Goal: Check status: Check status

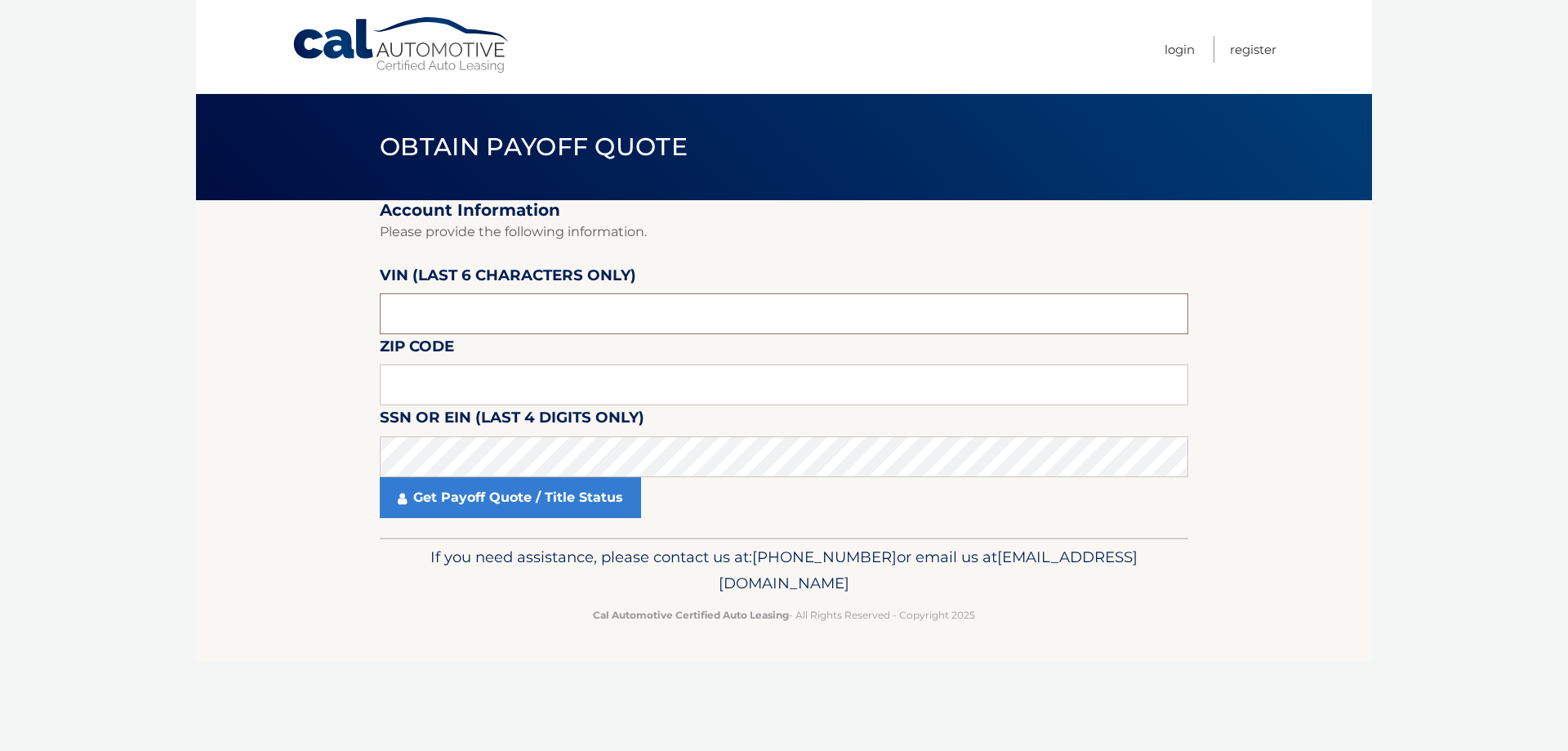
click at [443, 311] on input "text" at bounding box center [784, 313] width 808 height 41
drag, startPoint x: 475, startPoint y: 298, endPoint x: 474, endPoint y: 308, distance: 10.0
click at [475, 298] on input "text" at bounding box center [784, 313] width 808 height 41
drag, startPoint x: 473, startPoint y: 318, endPoint x: 425, endPoint y: 315, distance: 48.1
click at [424, 315] on input "text" at bounding box center [784, 313] width 808 height 41
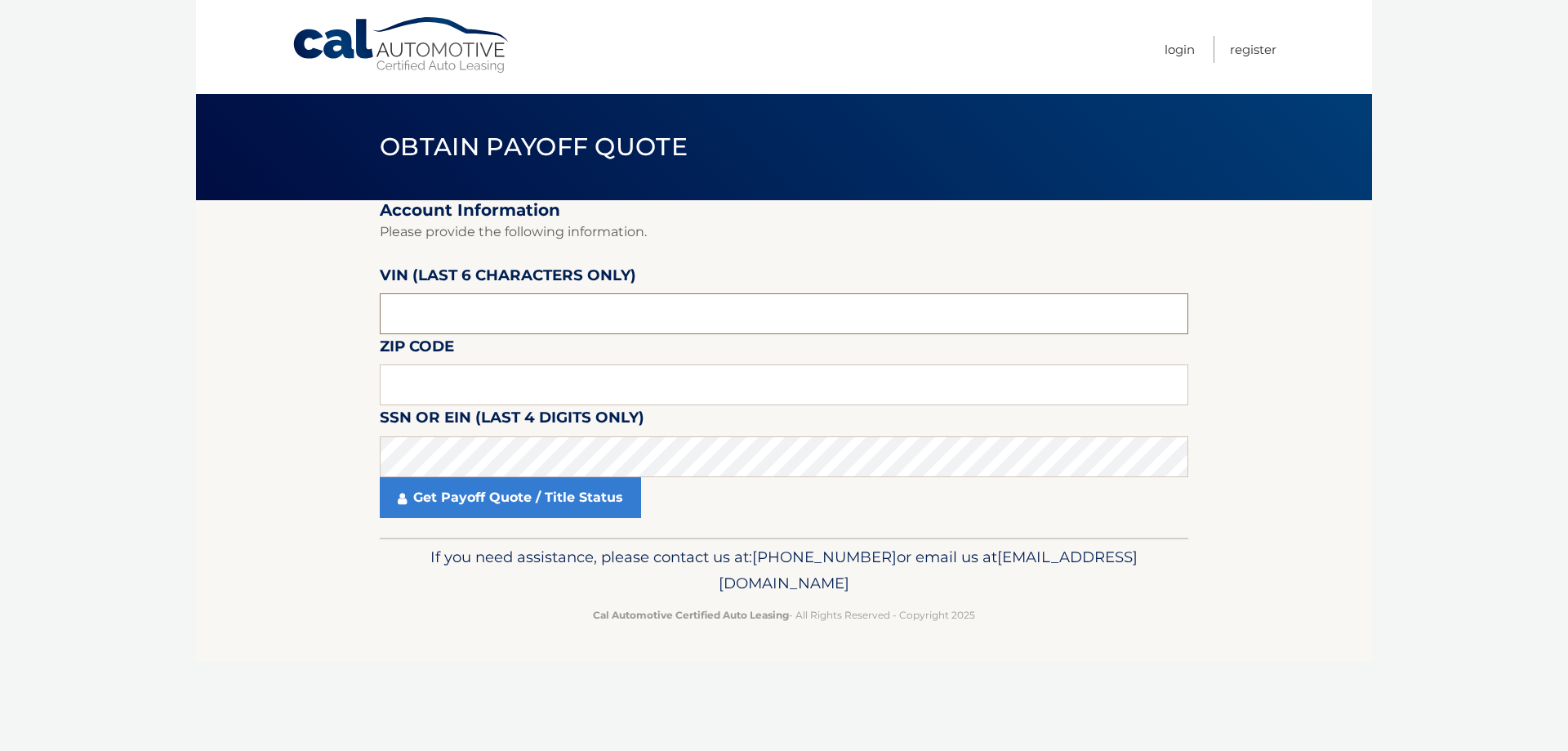
click at [433, 311] on input "text" at bounding box center [784, 313] width 808 height 41
click at [434, 311] on input "text" at bounding box center [784, 313] width 808 height 41
paste input "664259"
type input "664259"
click at [489, 388] on input "text" at bounding box center [784, 384] width 808 height 41
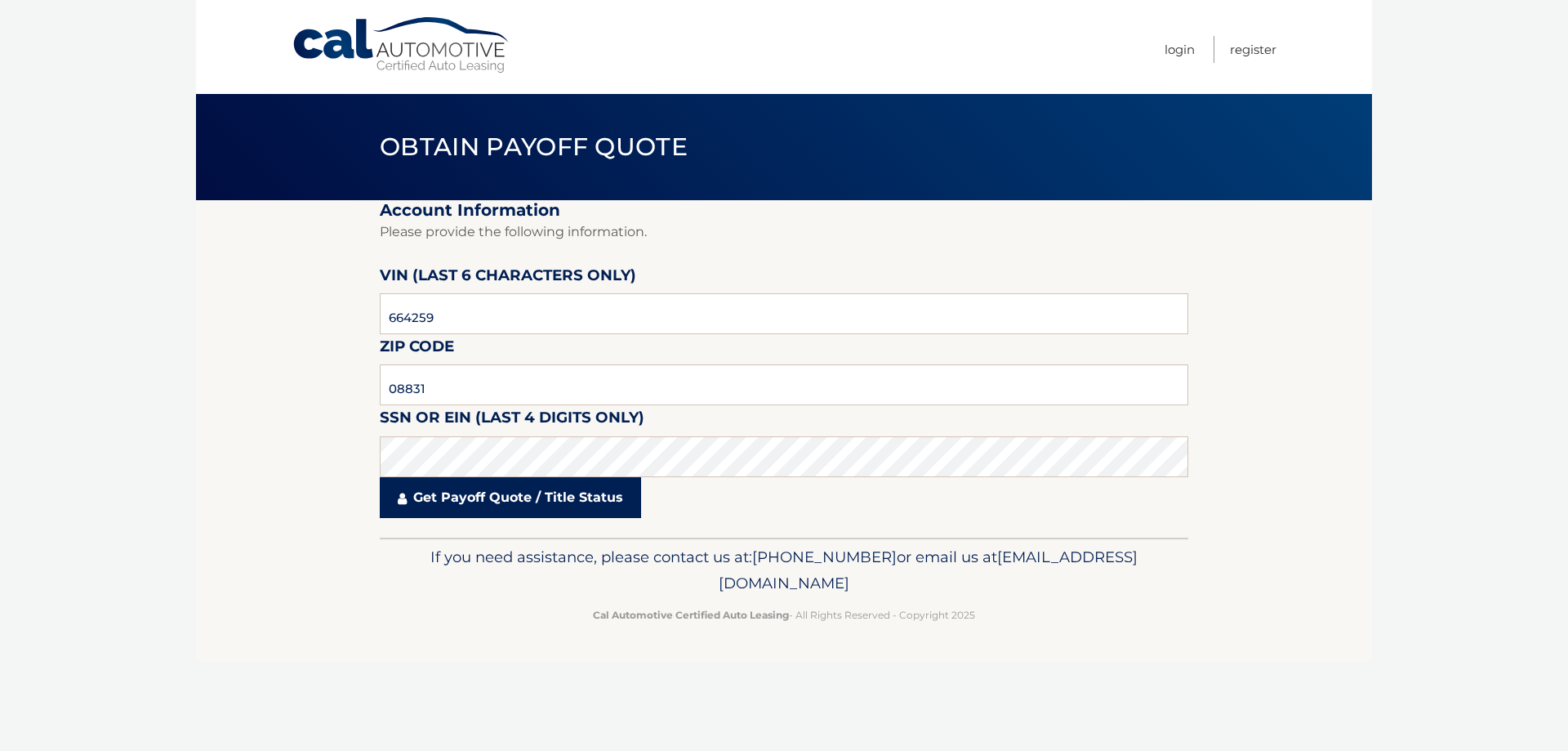
click at [459, 496] on link "Get Payoff Quote / Title Status" at bounding box center [510, 497] width 261 height 41
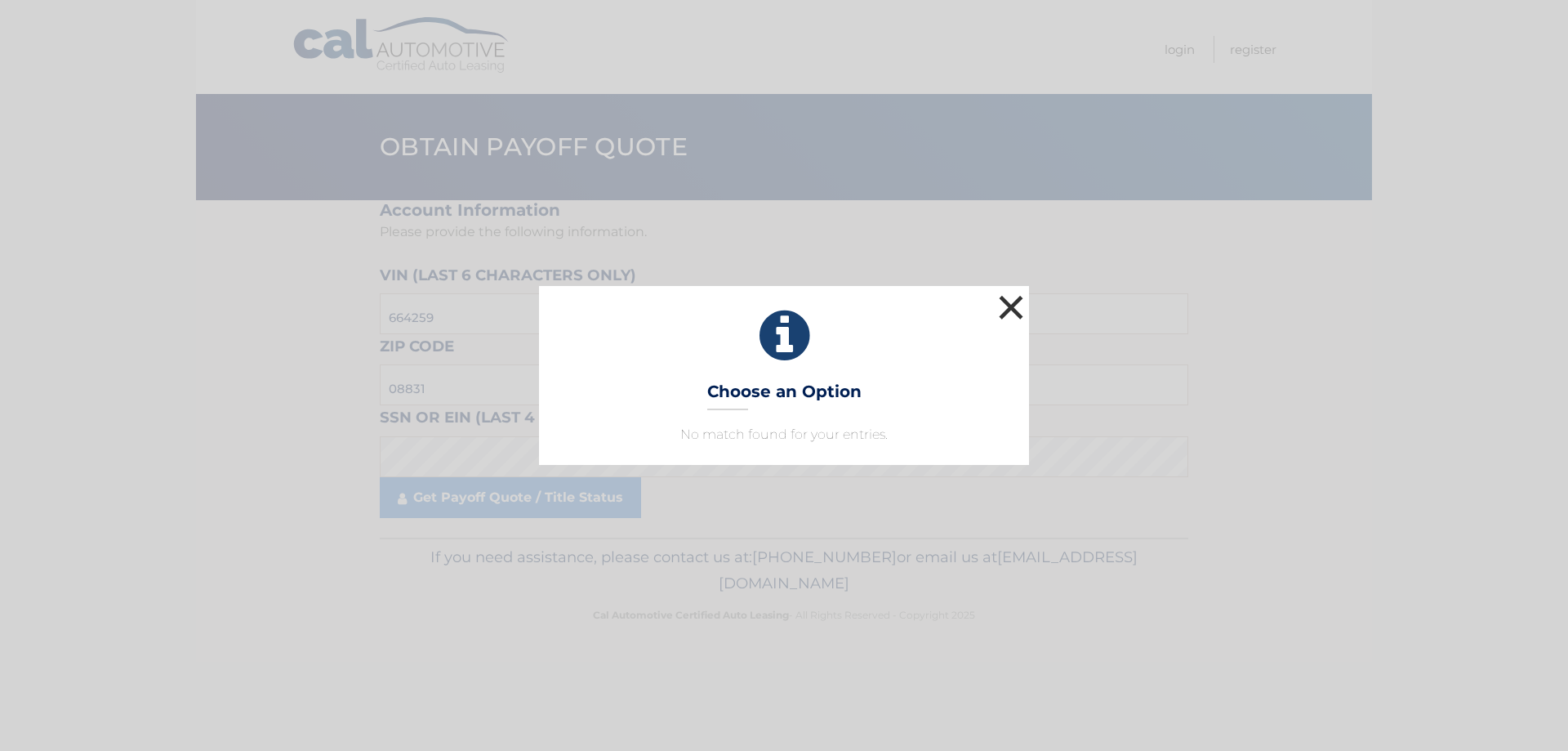
click at [1018, 304] on button "×" at bounding box center [1011, 306] width 33 height 33
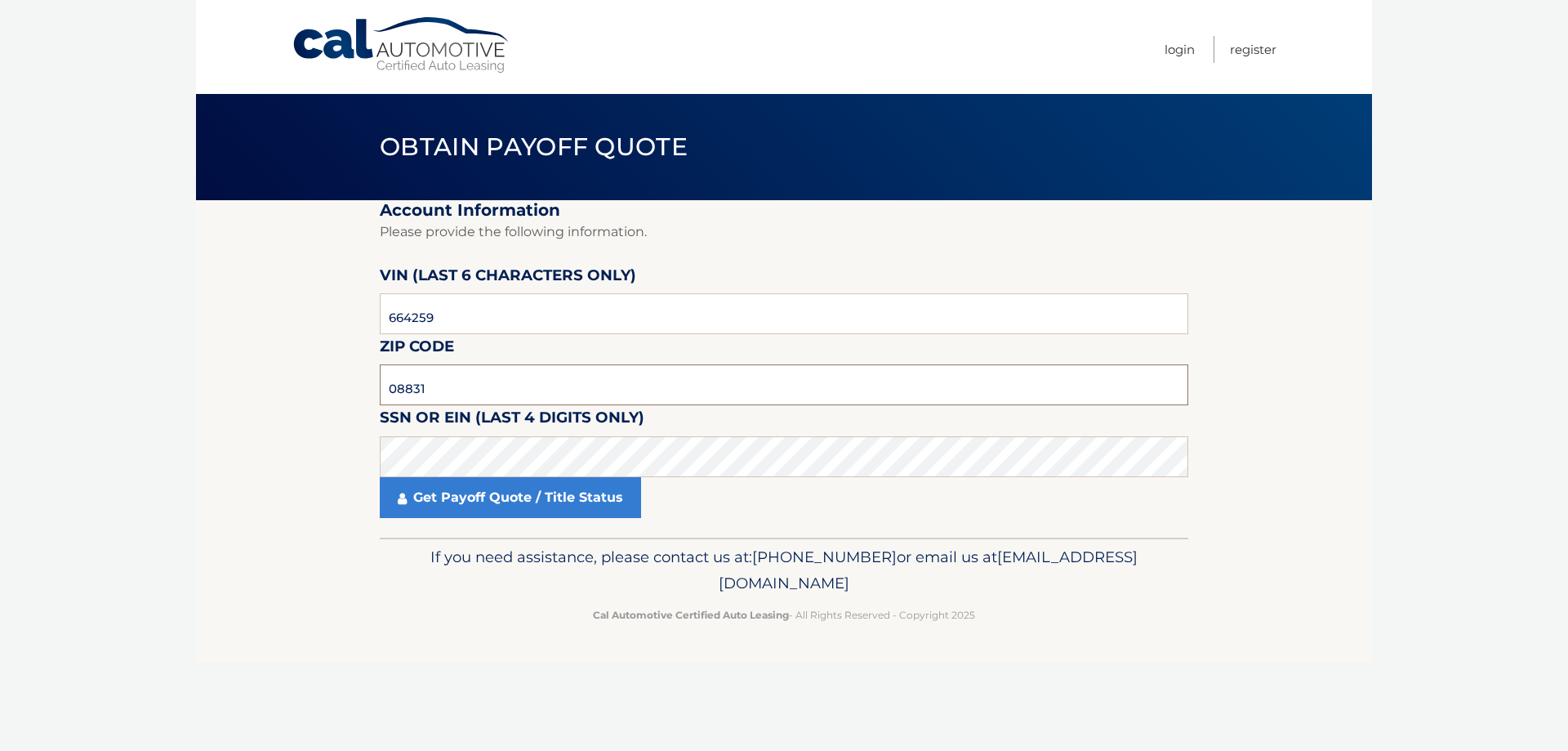
click at [466, 397] on input "08831" at bounding box center [784, 384] width 808 height 41
type input "0"
click at [489, 383] on input "text" at bounding box center [784, 384] width 808 height 41
type input "08831"
click at [455, 507] on link "Get Payoff Quote / Title Status" at bounding box center [510, 497] width 261 height 41
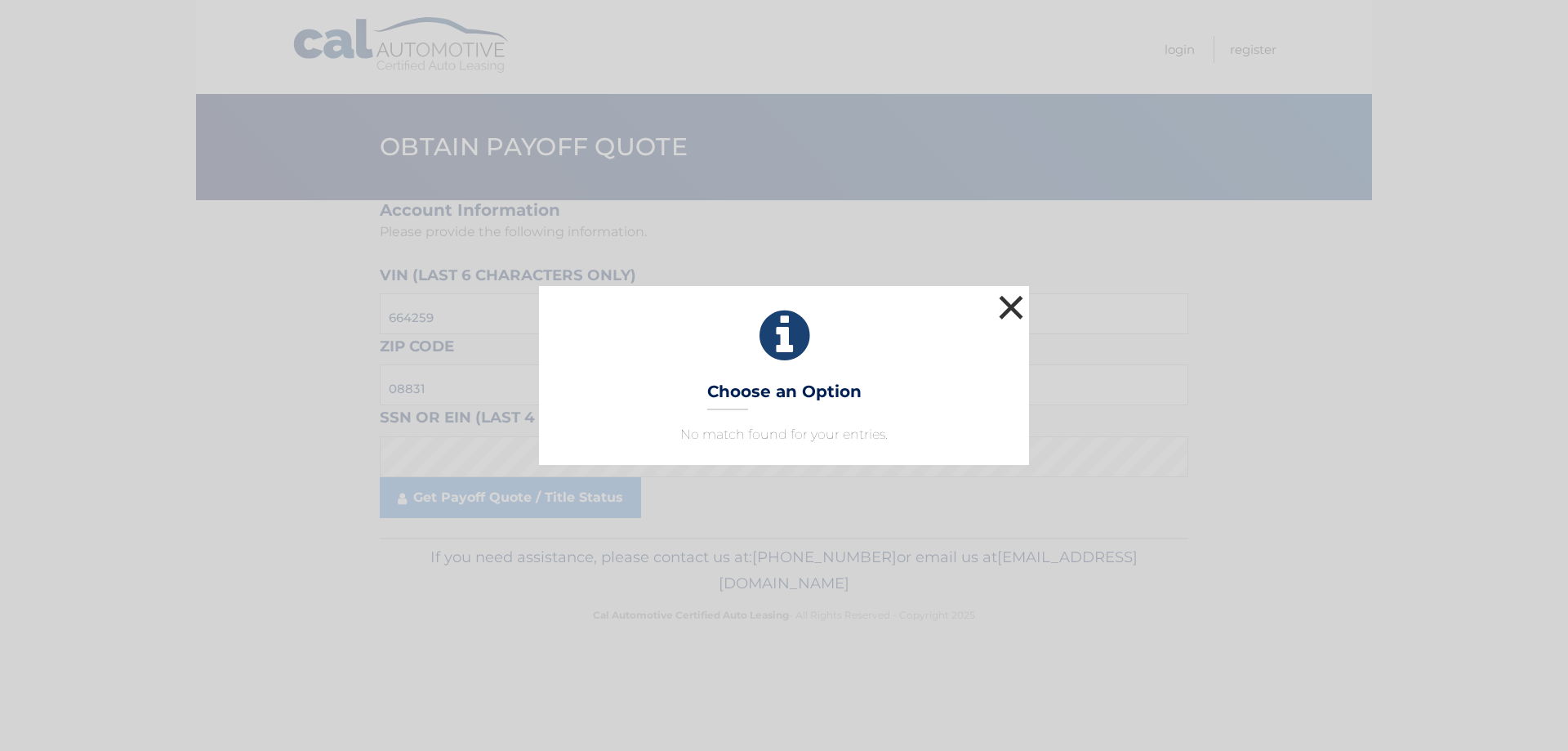
click at [1012, 308] on button "×" at bounding box center [1011, 306] width 33 height 33
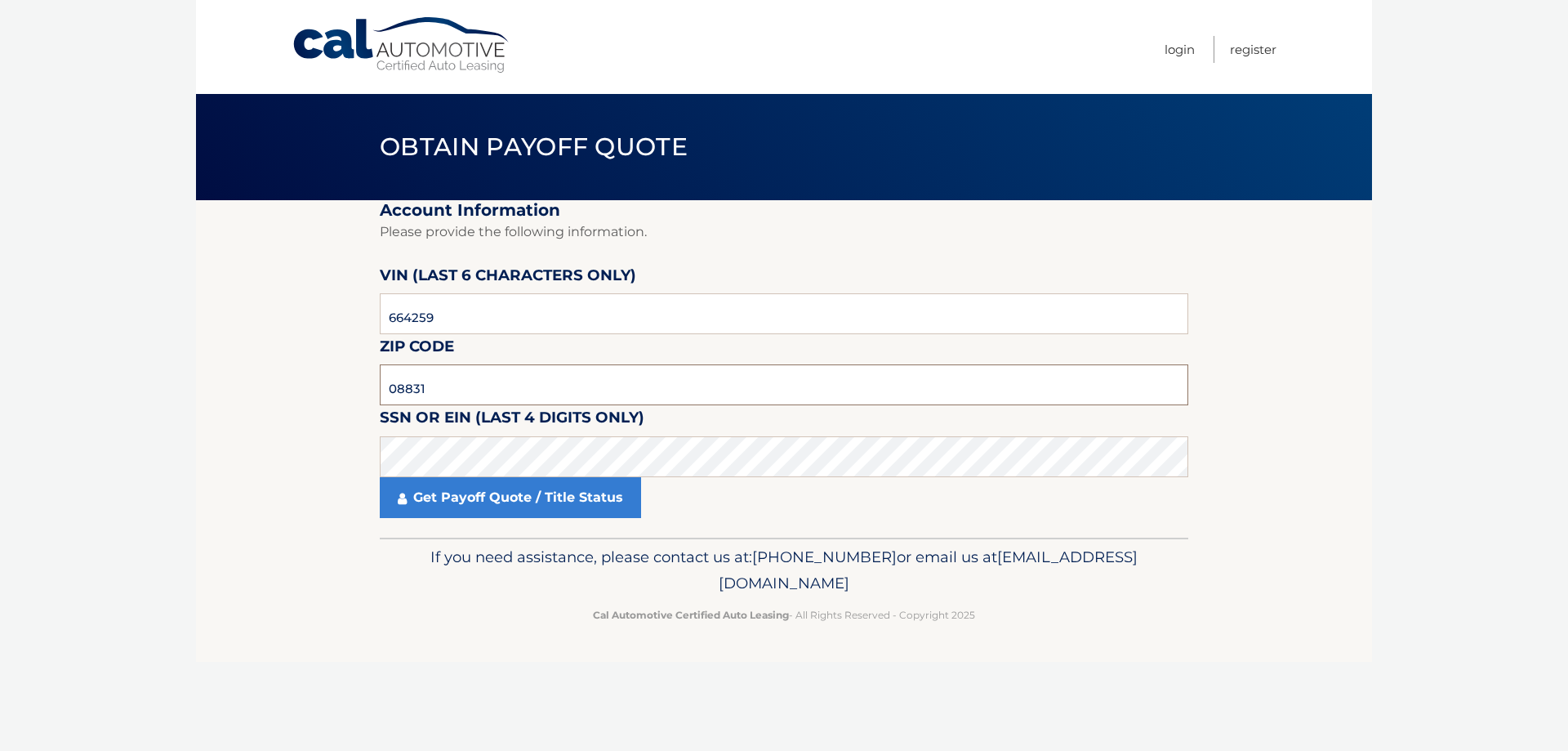
drag, startPoint x: 467, startPoint y: 375, endPoint x: 360, endPoint y: 378, distance: 107.0
click at [361, 378] on section "Account Information Please provide the following information. VIN (last 6 chara…" at bounding box center [783, 368] width 1176 height 337
type input "08840"
click at [463, 484] on link "Get Payoff Quote / Title Status" at bounding box center [510, 497] width 261 height 41
click at [454, 494] on body "Cal Automotive Menu Login Register Obtain Payoff Quote" at bounding box center [784, 375] width 1568 height 751
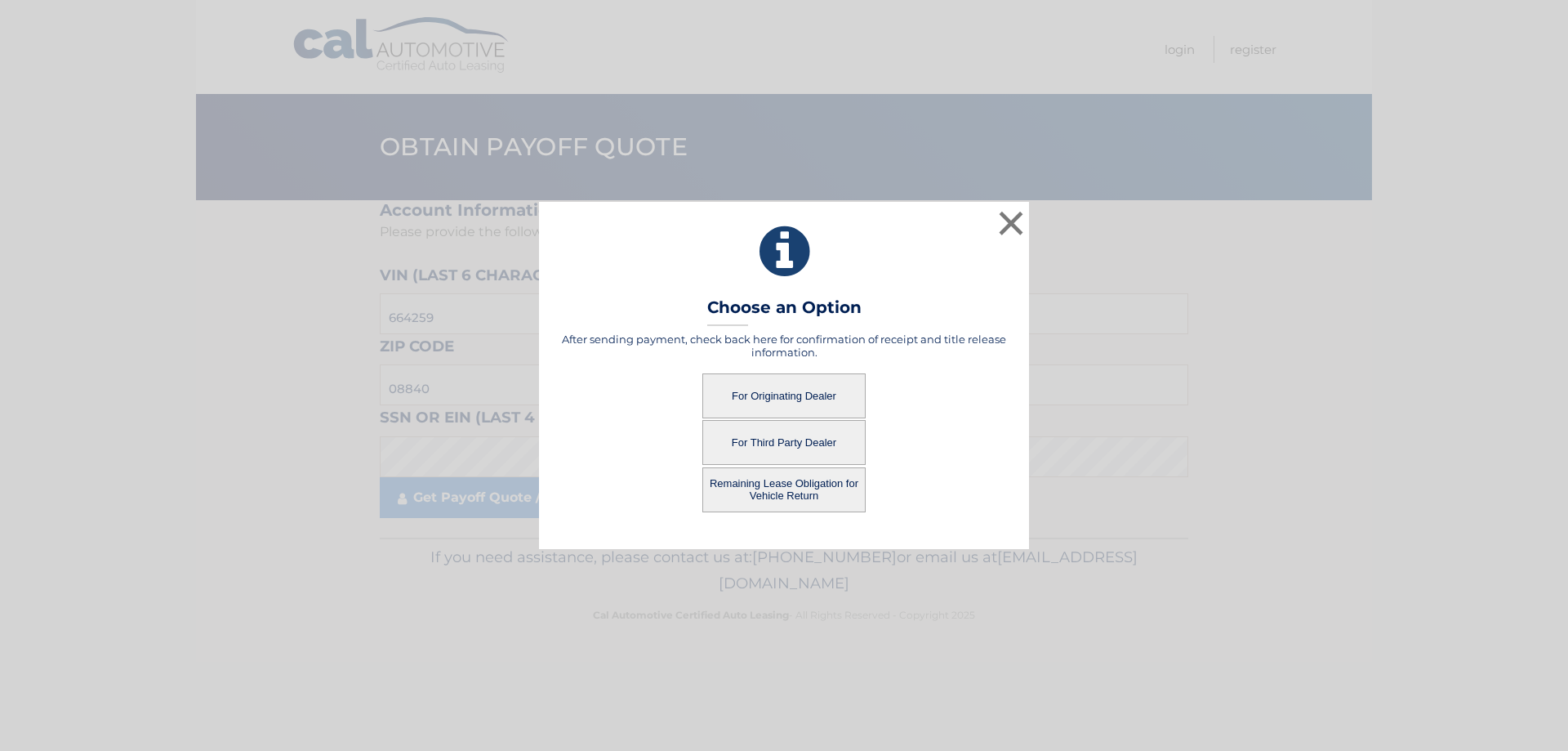
click at [789, 399] on button "For Originating Dealer" at bounding box center [783, 396] width 163 height 45
click at [796, 392] on button "For Originating Dealer" at bounding box center [783, 396] width 163 height 45
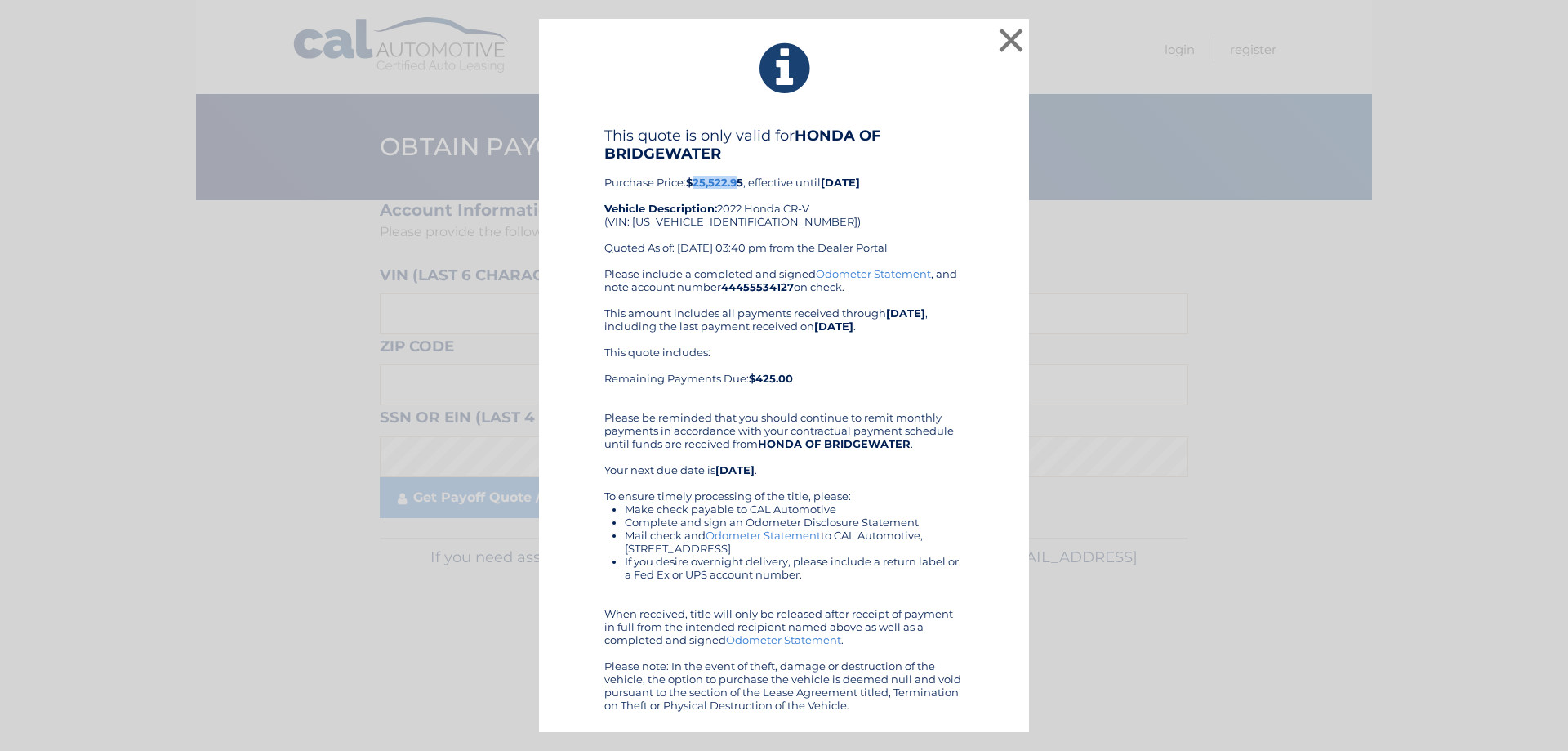
drag, startPoint x: 697, startPoint y: 184, endPoint x: 740, endPoint y: 180, distance: 43.2
click at [740, 180] on b "$25,522.95" at bounding box center [715, 183] width 57 height 13
click at [1019, 39] on button "×" at bounding box center [1011, 39] width 33 height 33
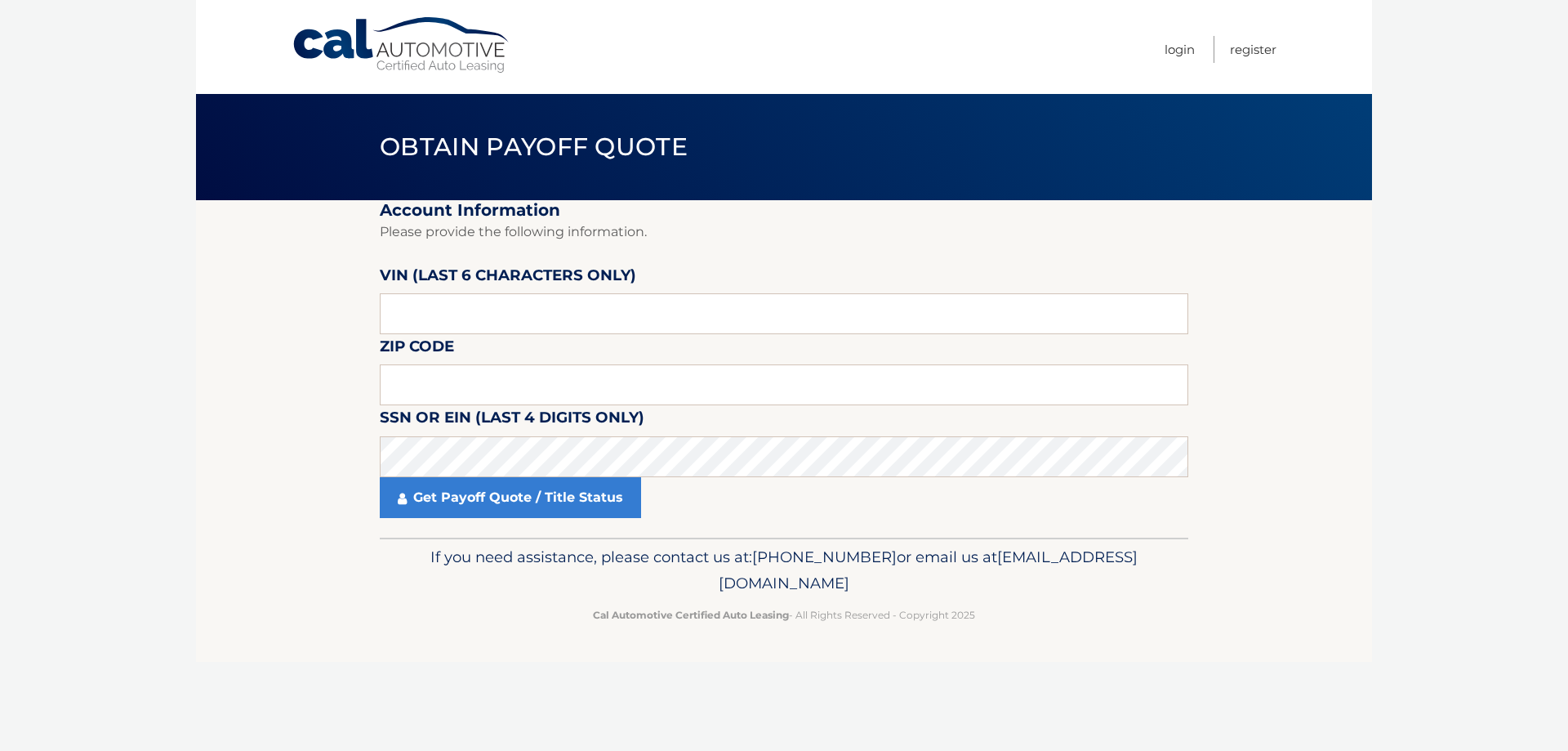
click at [182, 333] on body "Cal Automotive Menu Login Register Obtain Payoff Quote" at bounding box center [784, 375] width 1568 height 751
click at [510, 317] on input "text" at bounding box center [784, 313] width 808 height 41
click at [504, 308] on input "text" at bounding box center [784, 313] width 808 height 41
type input "664259"
click at [447, 388] on input "text" at bounding box center [784, 384] width 808 height 41
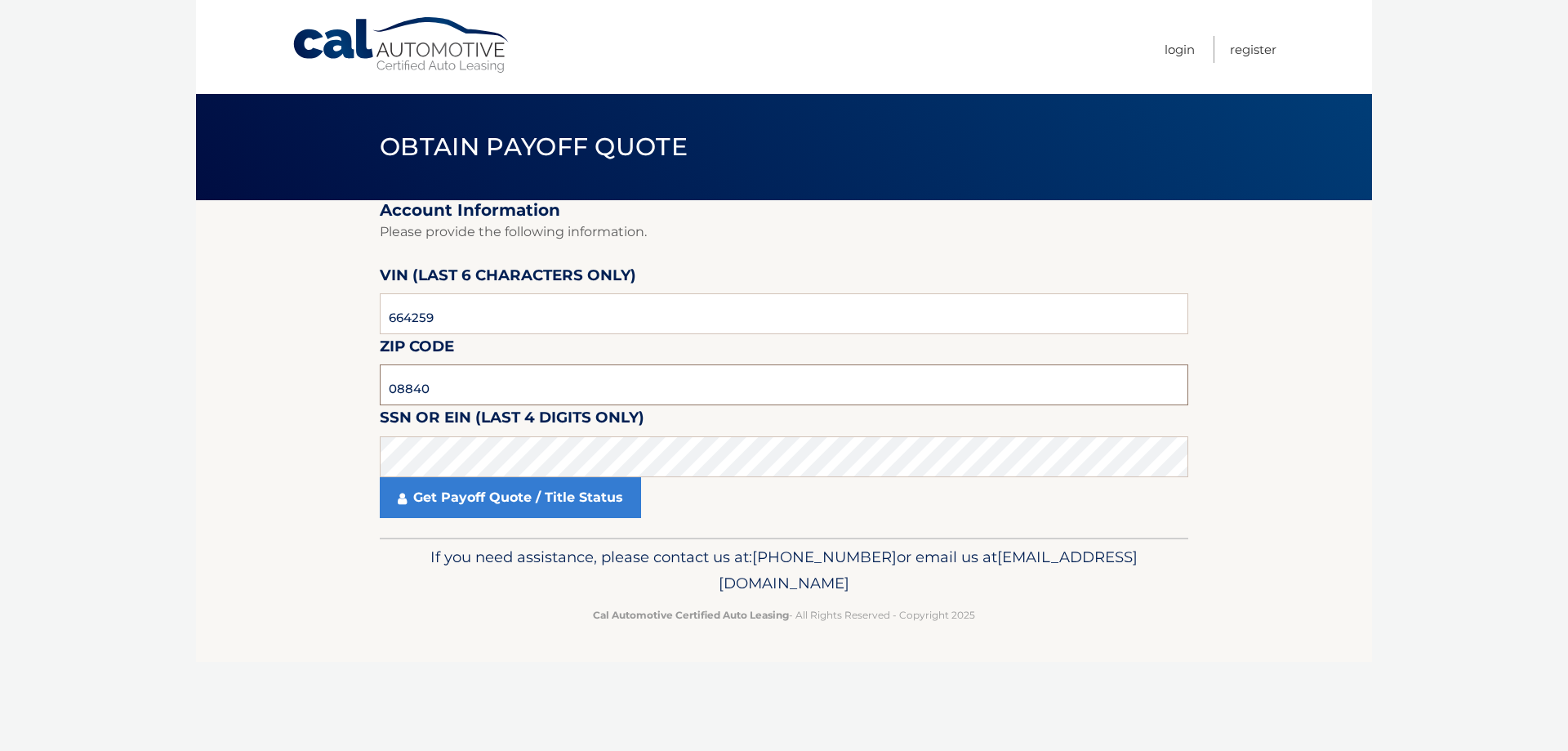
type input "08840"
click at [500, 505] on link "Get Payoff Quote / Title Status" at bounding box center [510, 497] width 261 height 41
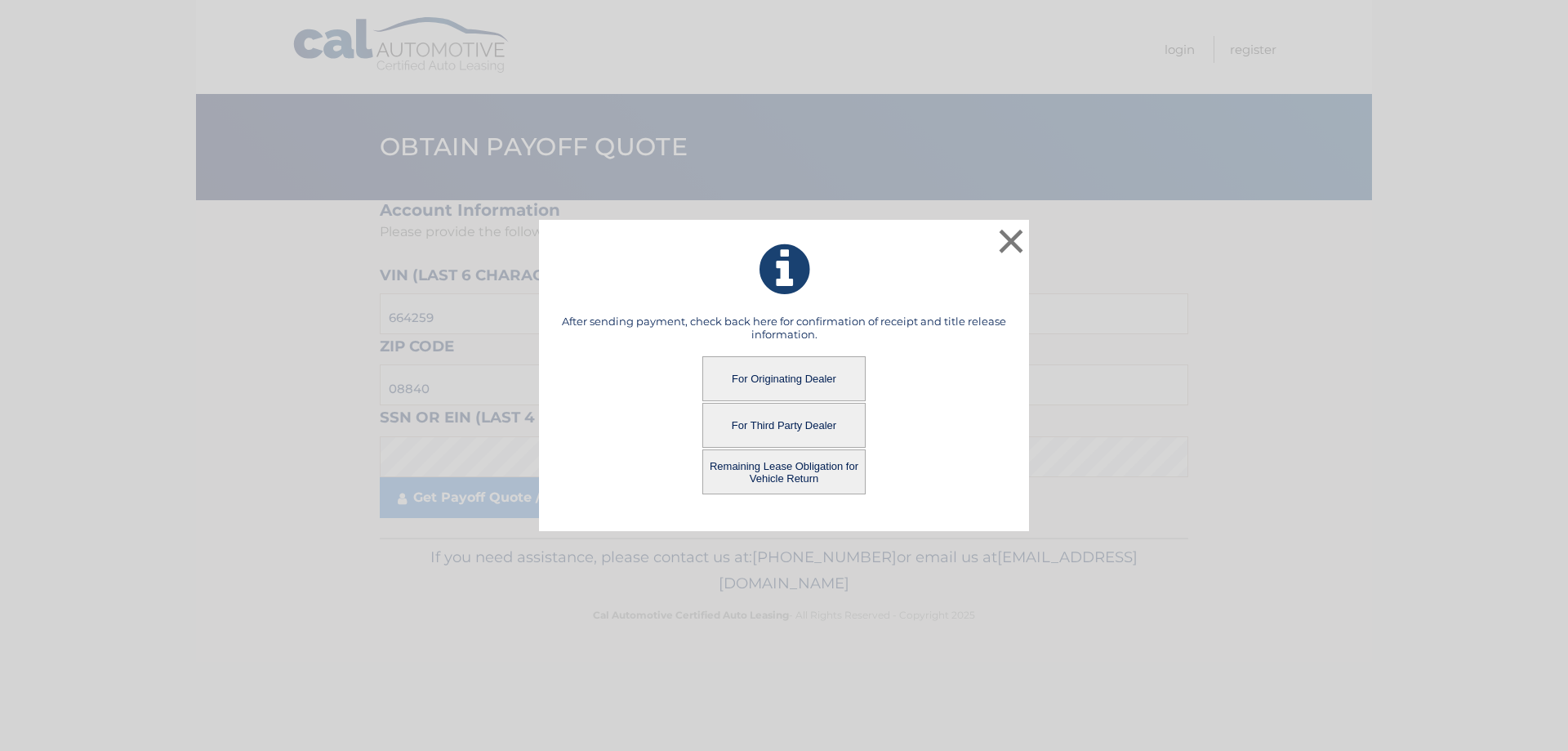
click at [770, 378] on button "For Originating Dealer" at bounding box center [783, 379] width 163 height 45
click at [785, 375] on button "For Originating Dealer" at bounding box center [783, 379] width 163 height 45
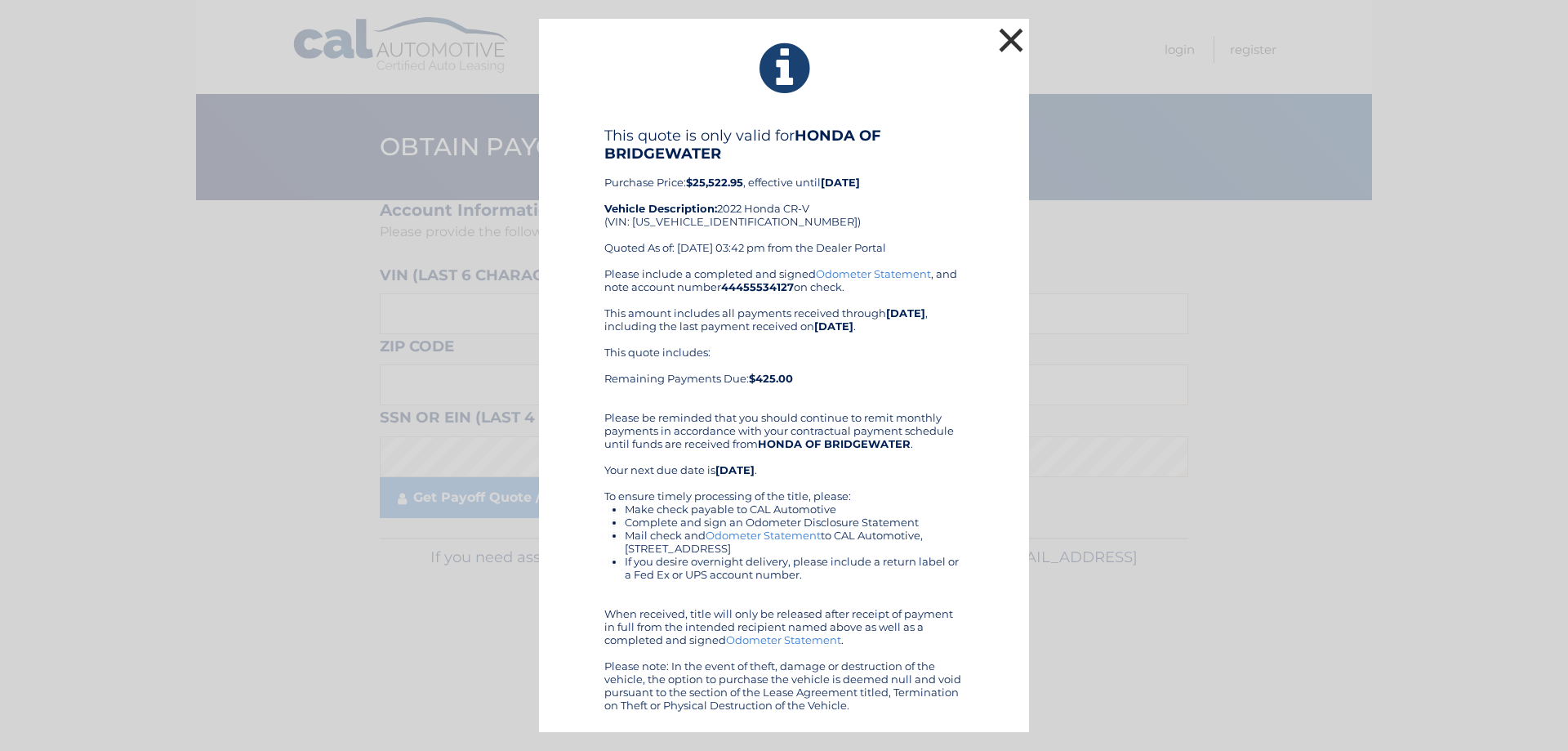
click at [1008, 41] on button "×" at bounding box center [1011, 39] width 33 height 33
